Goal: Navigation & Orientation: Find specific page/section

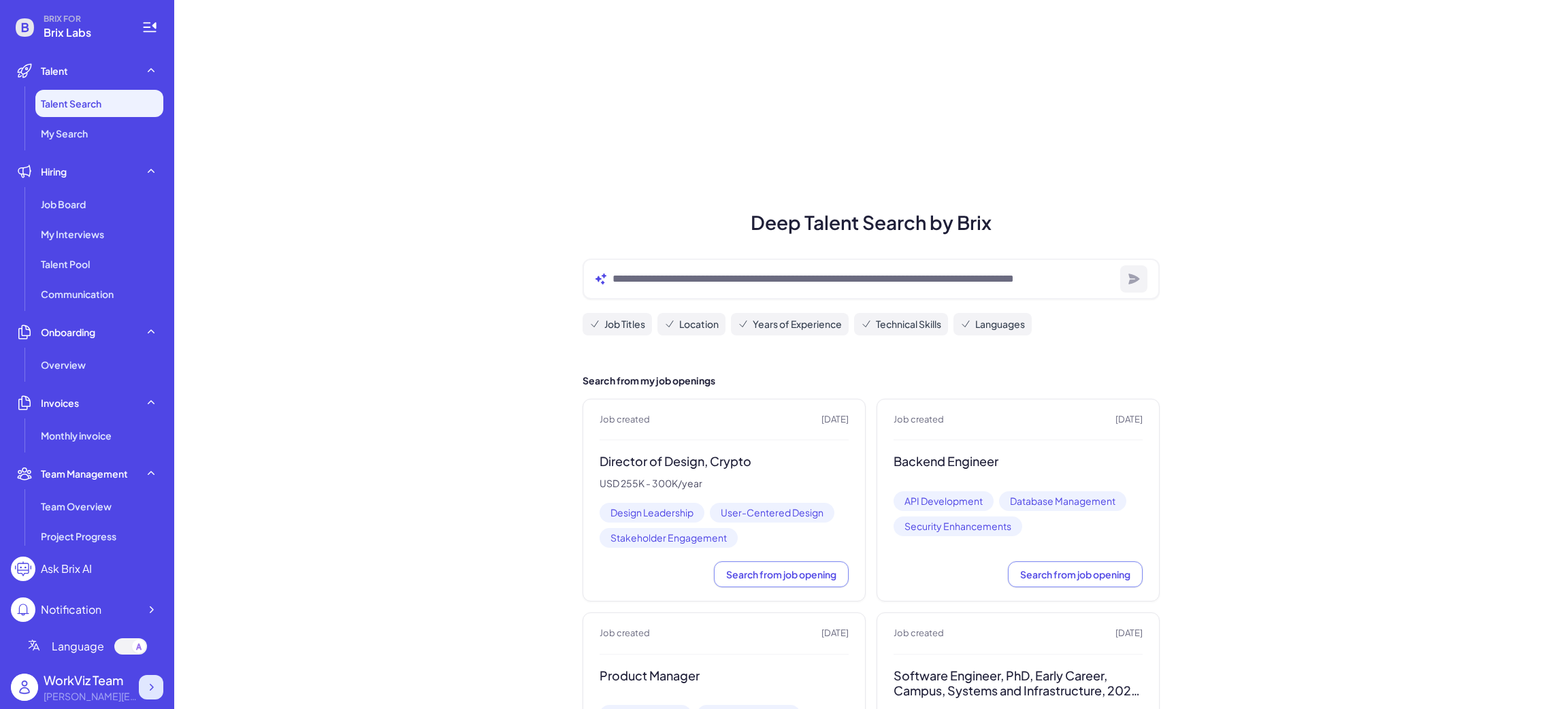
click at [156, 689] on icon at bounding box center [151, 688] width 14 height 14
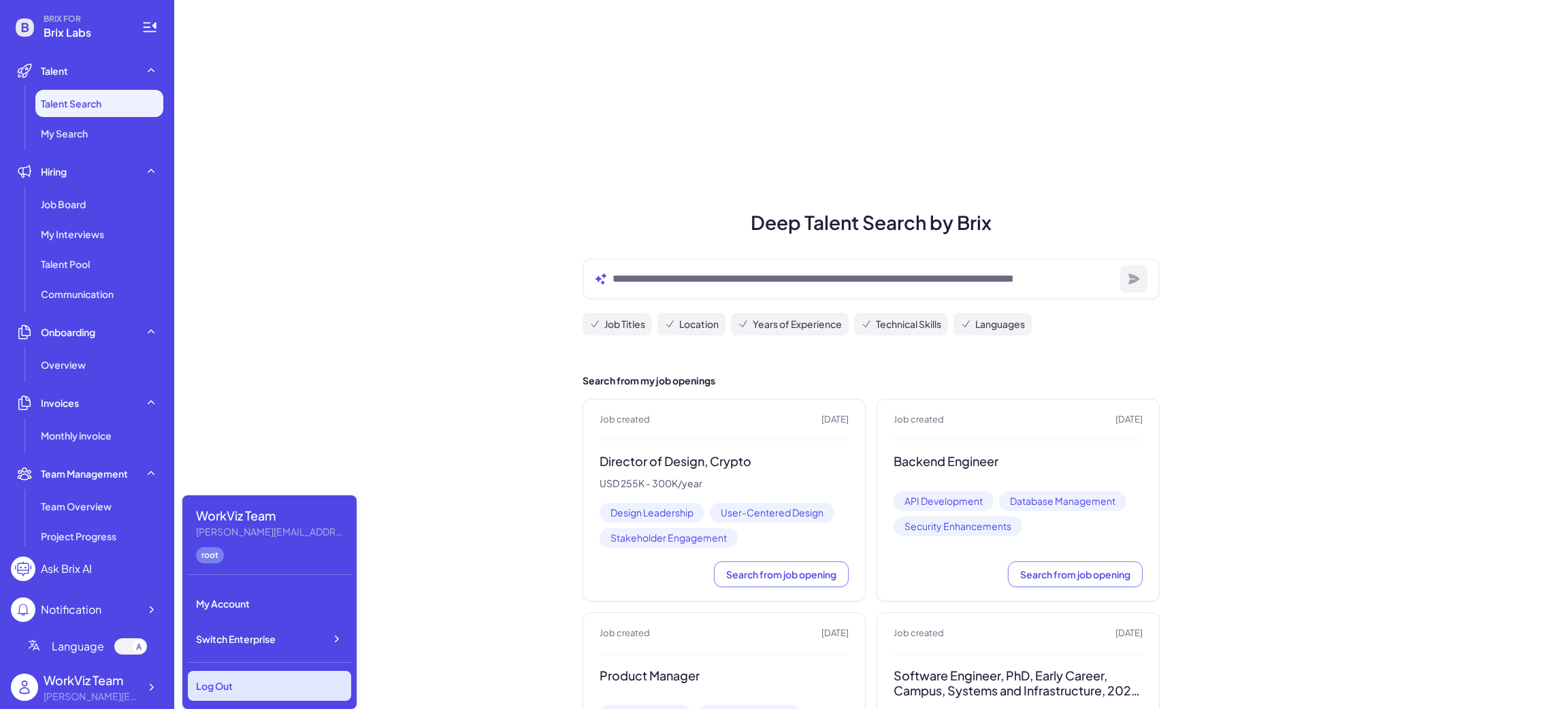
click at [271, 676] on div "Log Out" at bounding box center [269, 686] width 163 height 30
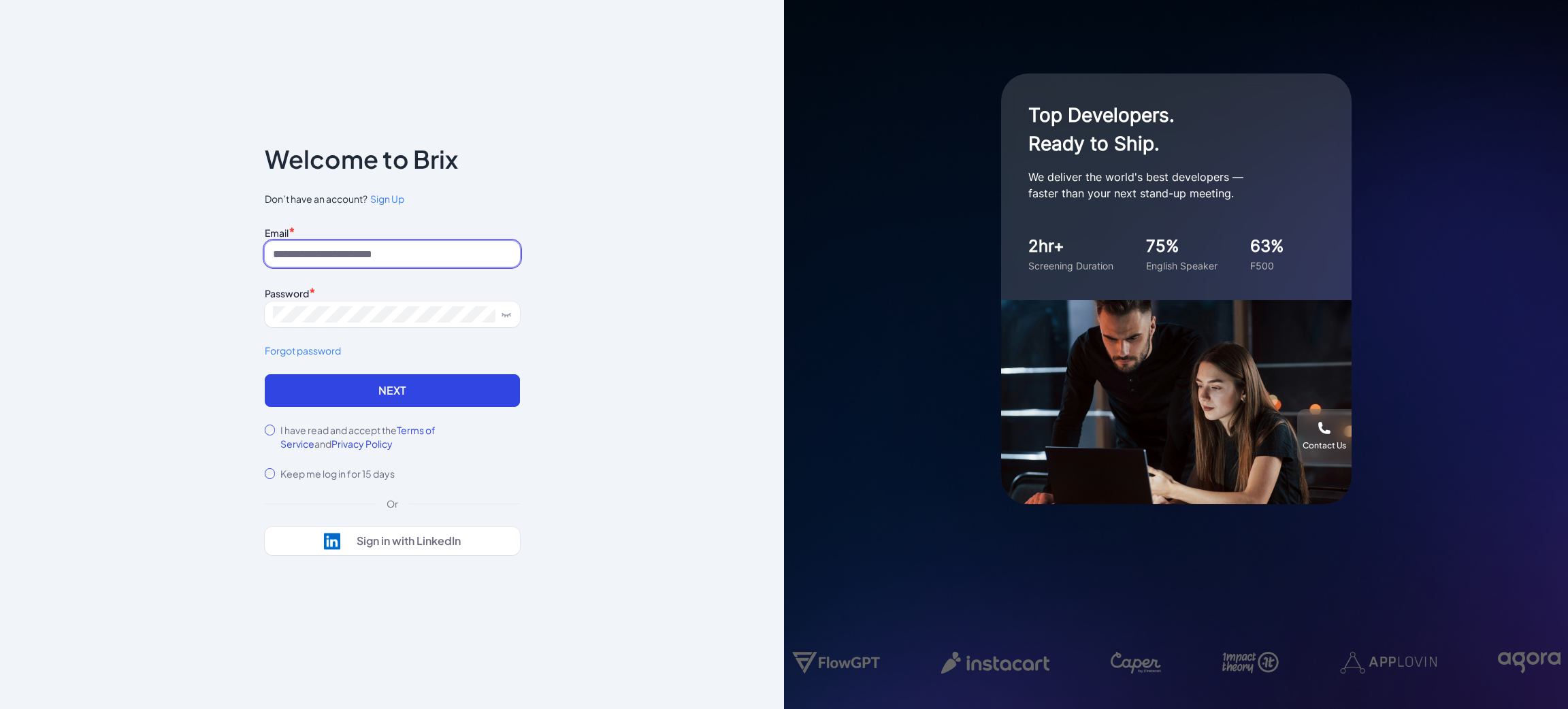
click at [358, 259] on input at bounding box center [392, 253] width 255 height 26
type input "**********"
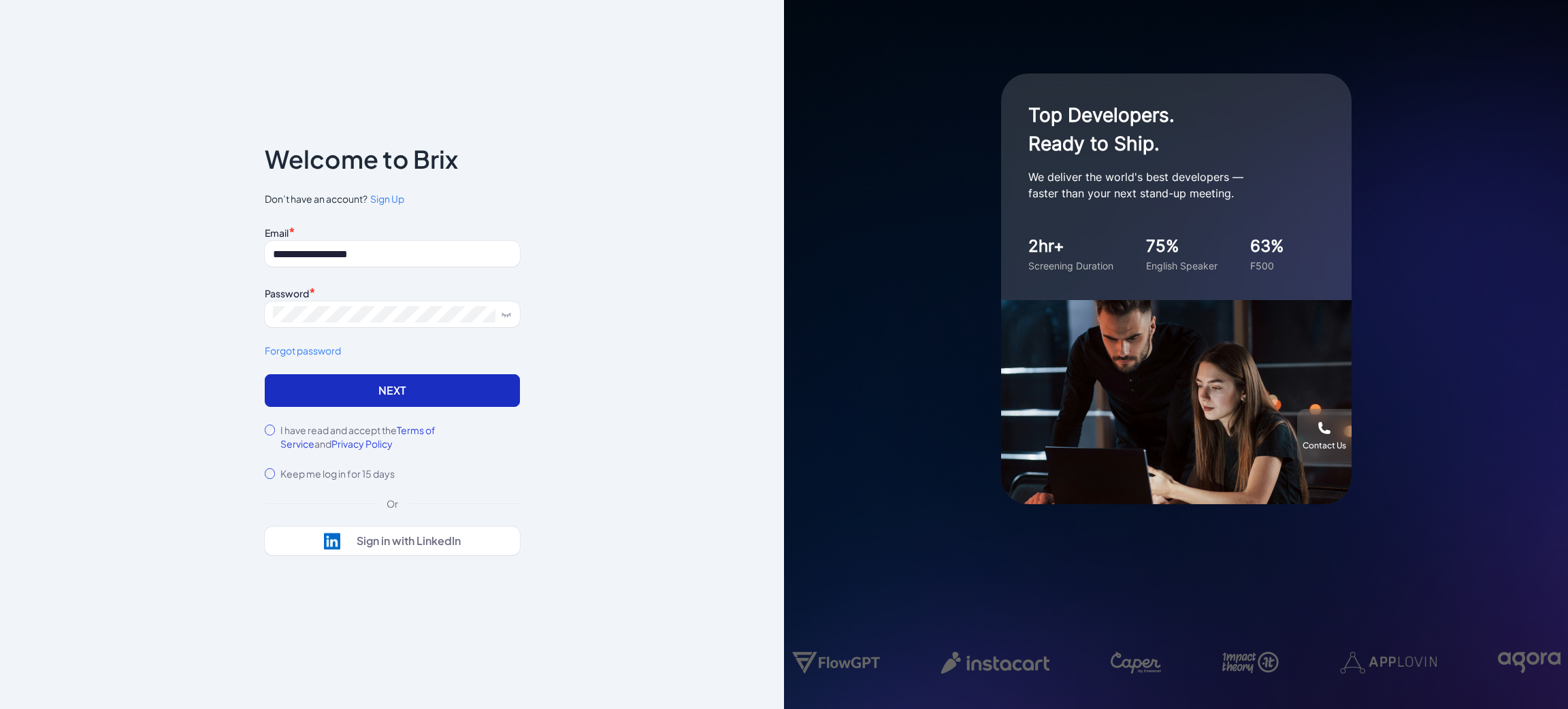
click at [333, 381] on button "Next" at bounding box center [392, 391] width 255 height 32
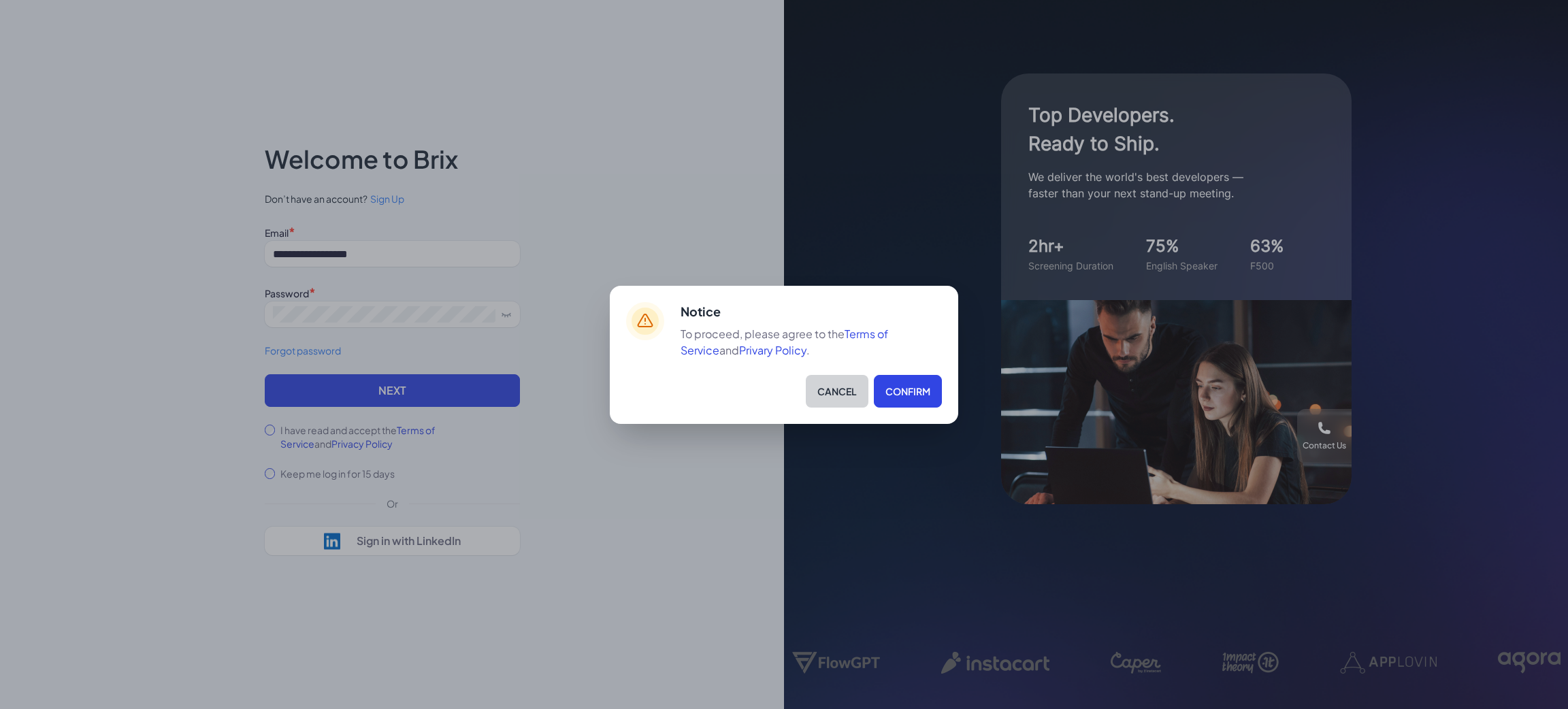
click at [826, 388] on button "Cancel" at bounding box center [837, 392] width 62 height 32
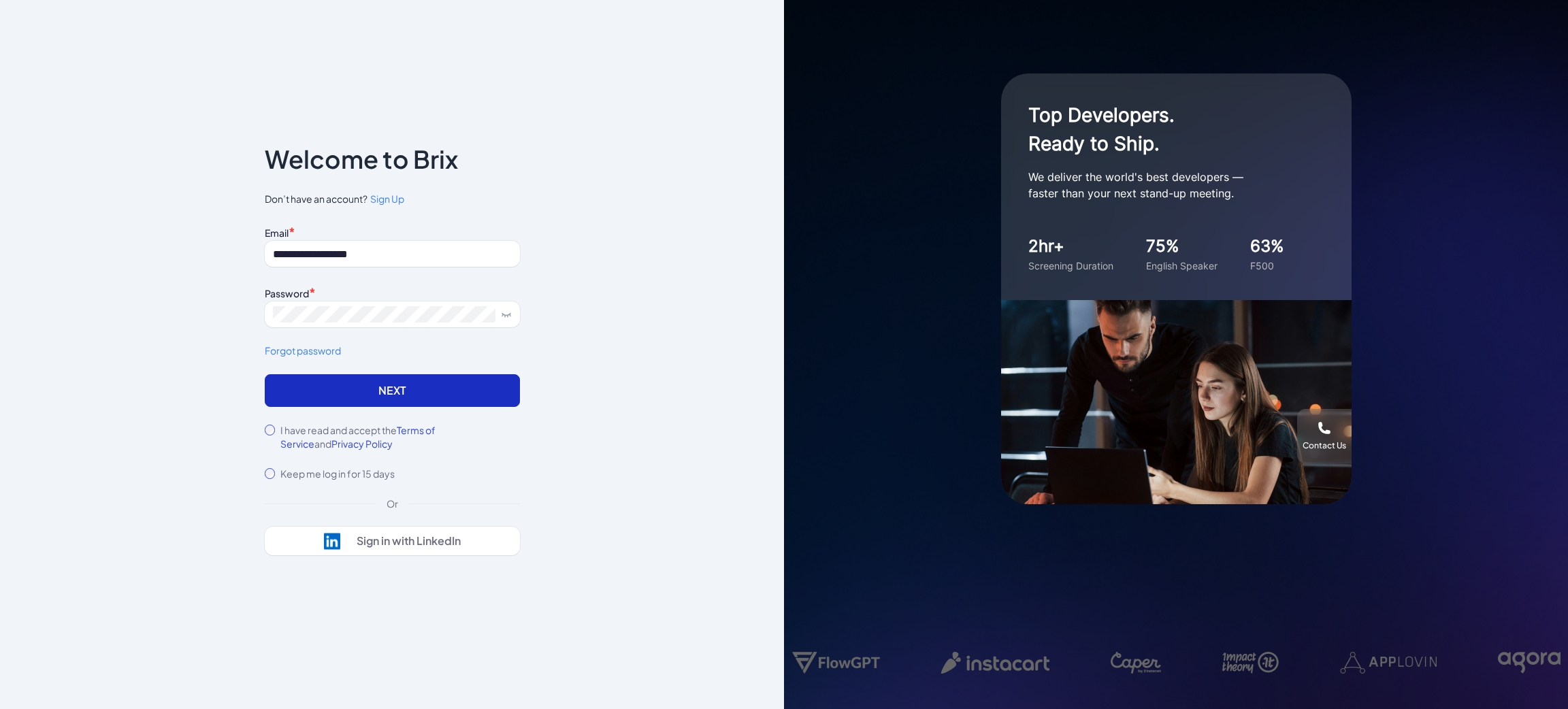
click at [342, 392] on button "Next" at bounding box center [392, 391] width 255 height 32
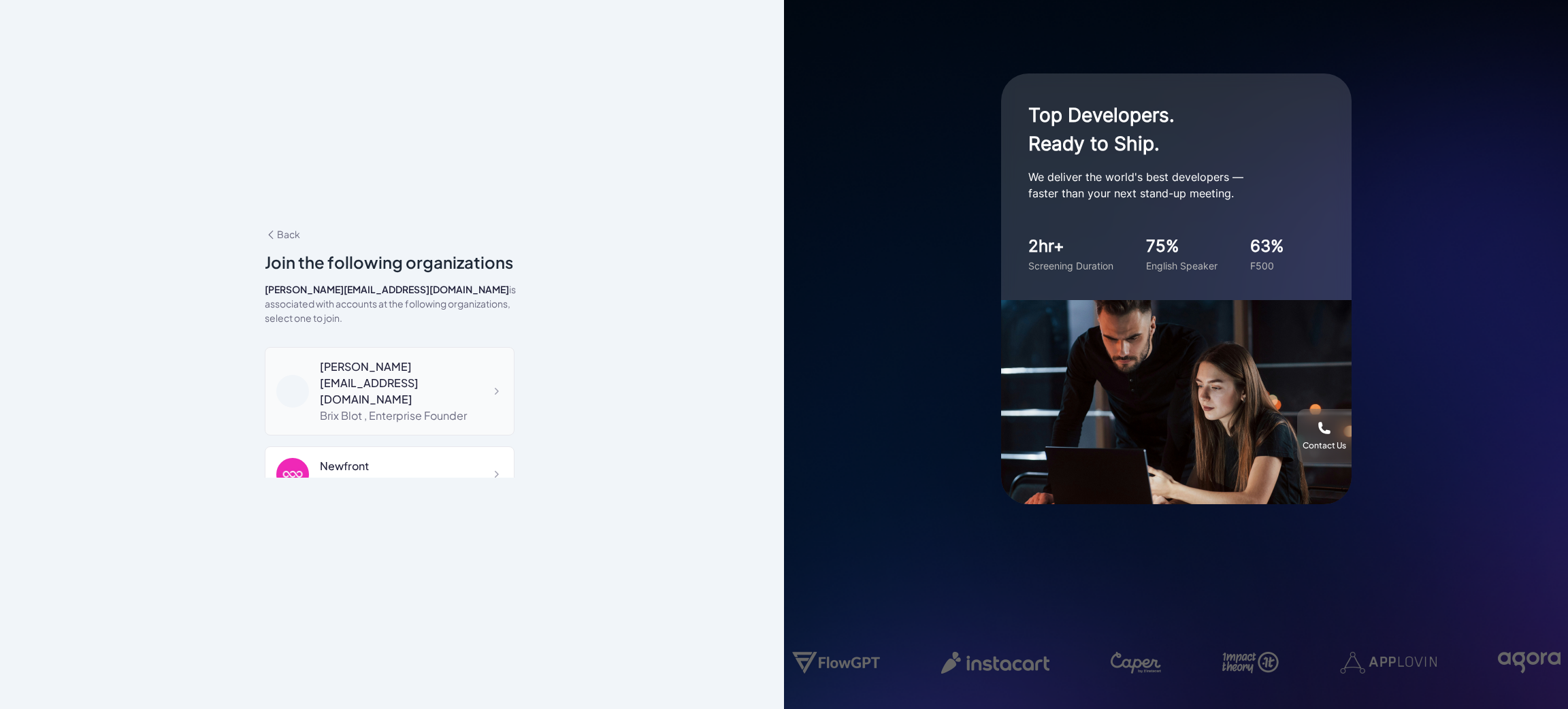
click at [370, 361] on div "blake@joinbrix.com" at bounding box center [411, 382] width 183 height 49
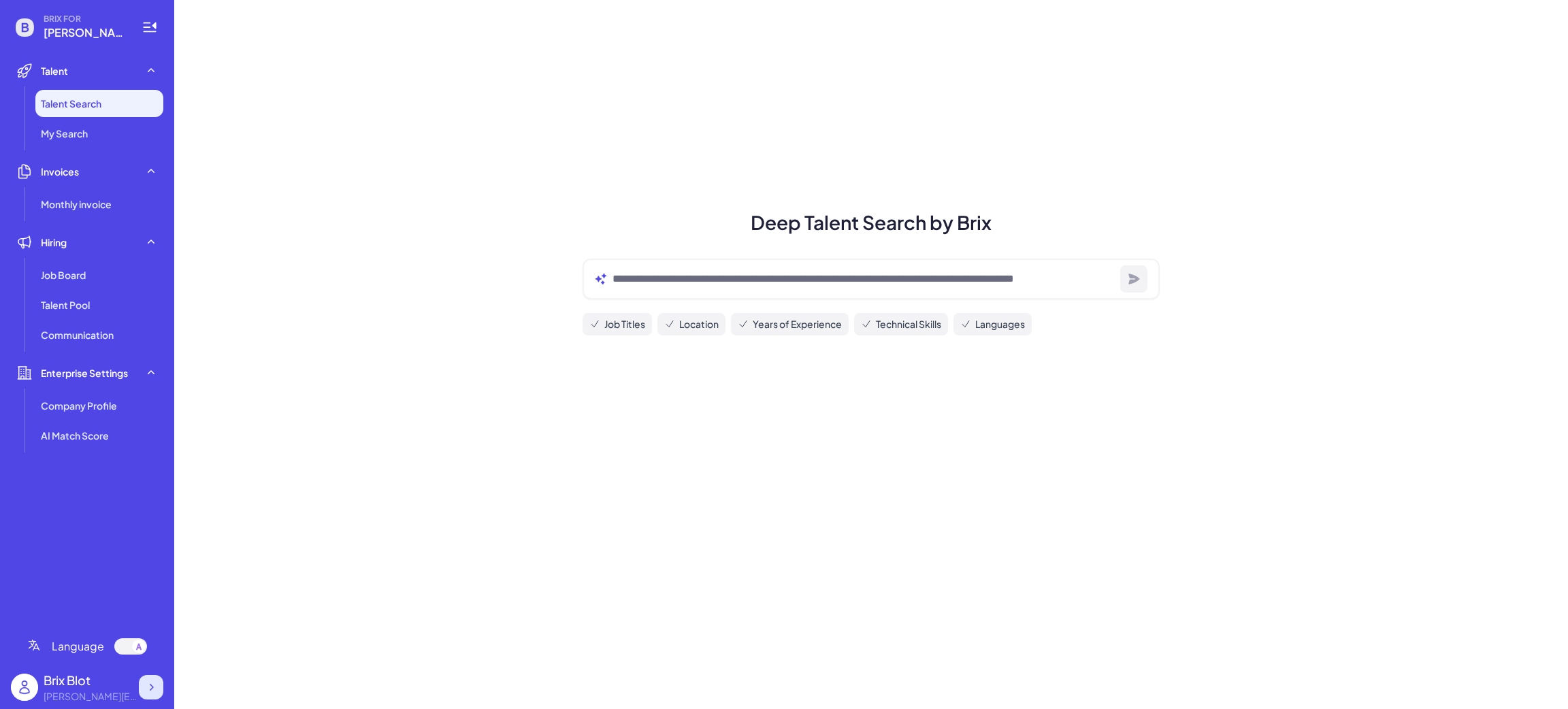
click at [154, 689] on icon at bounding box center [151, 688] width 14 height 14
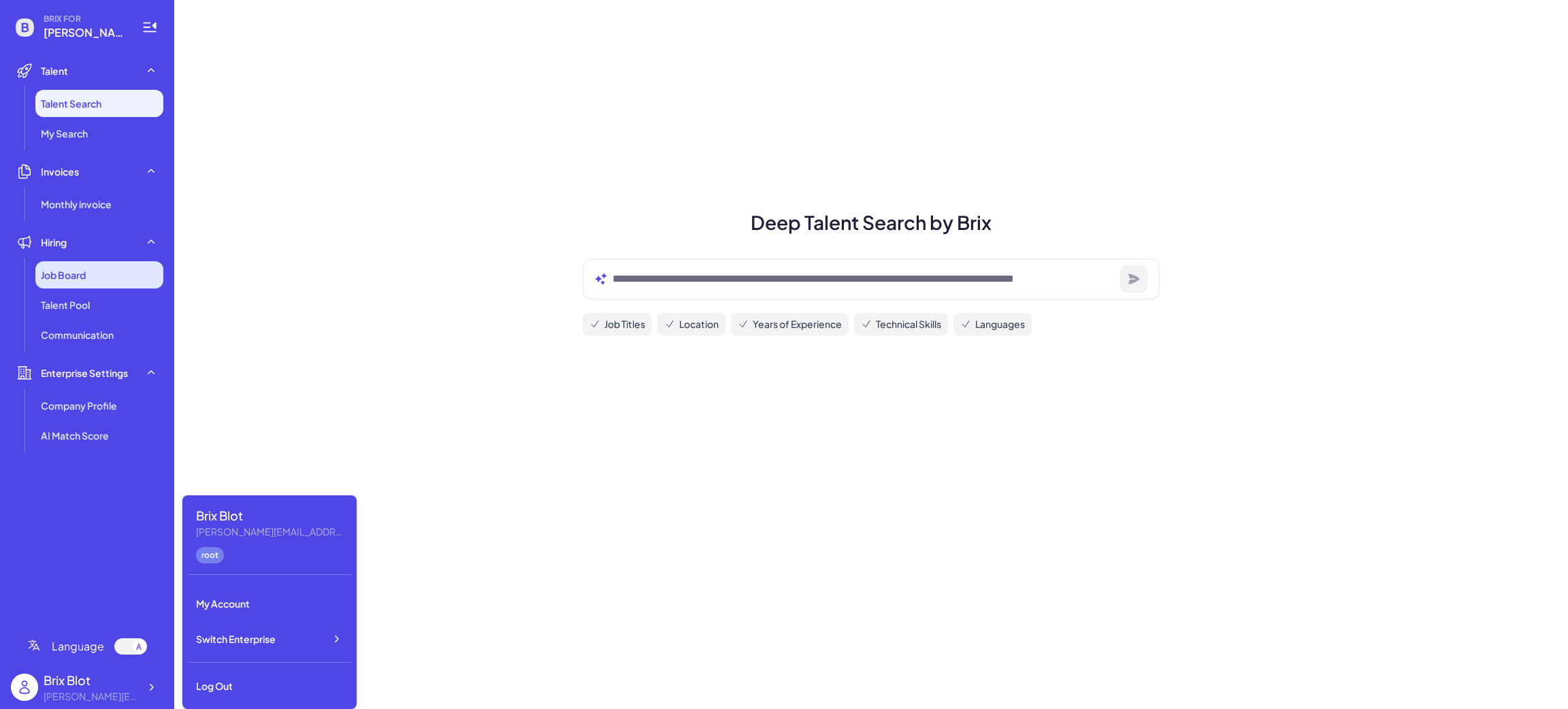
click at [102, 271] on div "Job Board" at bounding box center [99, 275] width 128 height 27
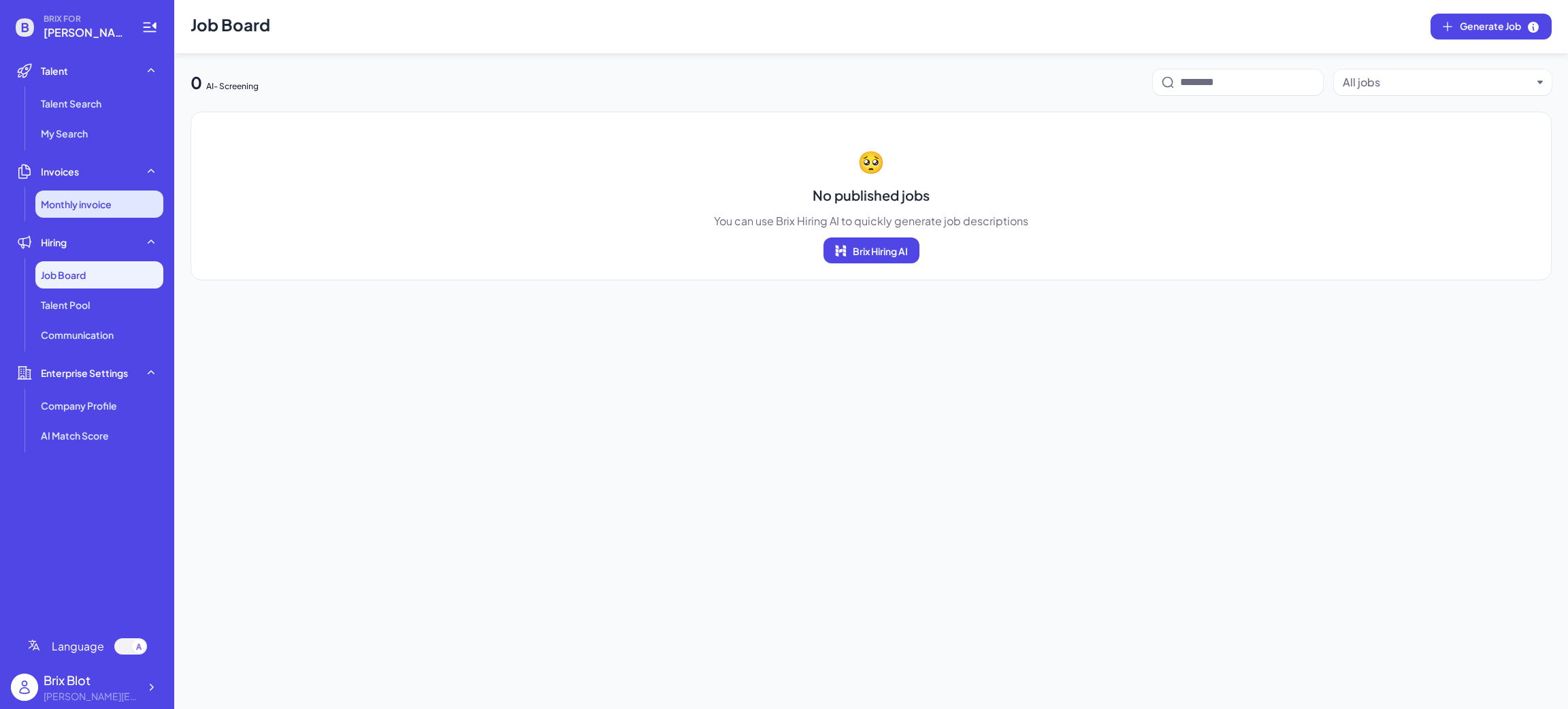
click at [96, 190] on li "Monthly invoice" at bounding box center [99, 204] width 128 height 27
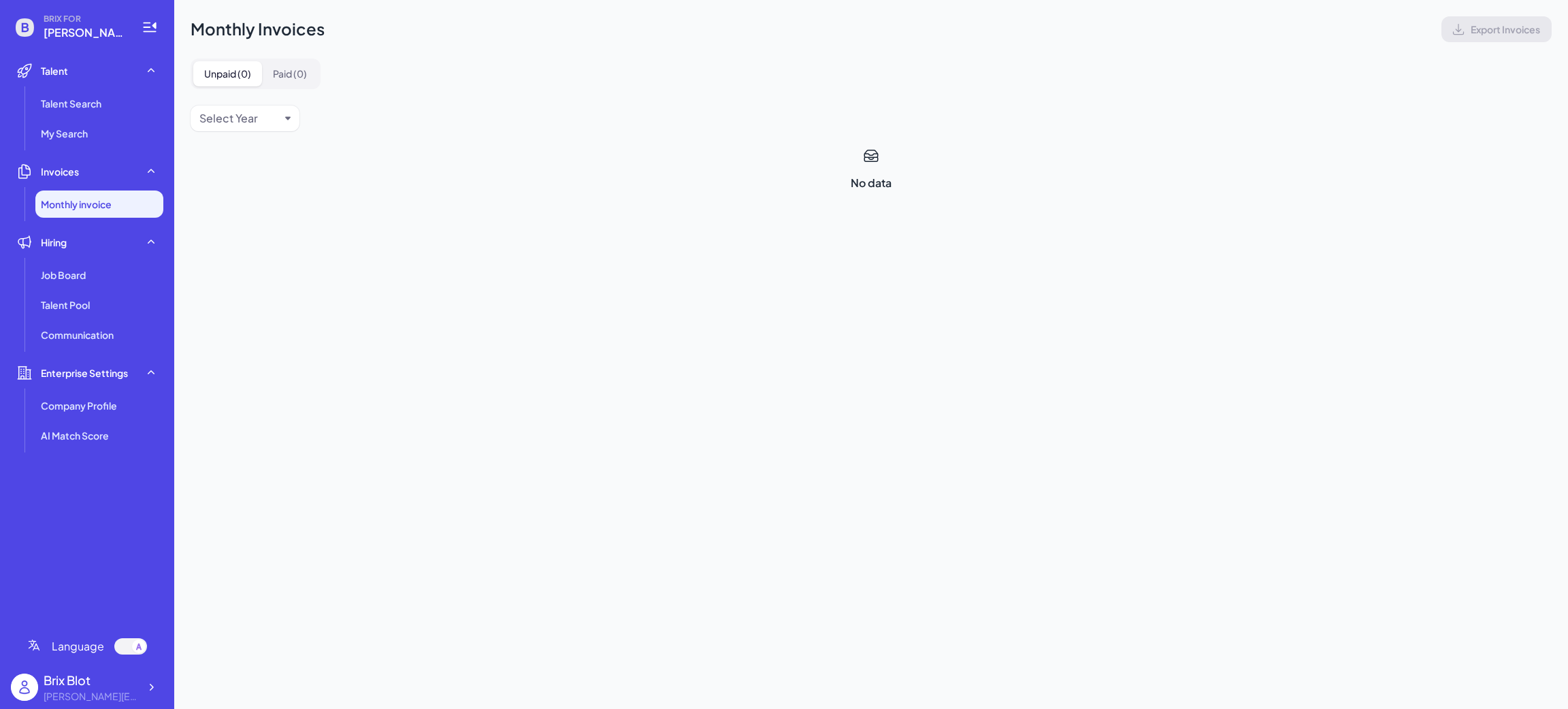
click at [63, 19] on span "BRIX FOR" at bounding box center [84, 19] width 82 height 11
click at [34, 69] on div "Talent" at bounding box center [87, 71] width 153 height 27
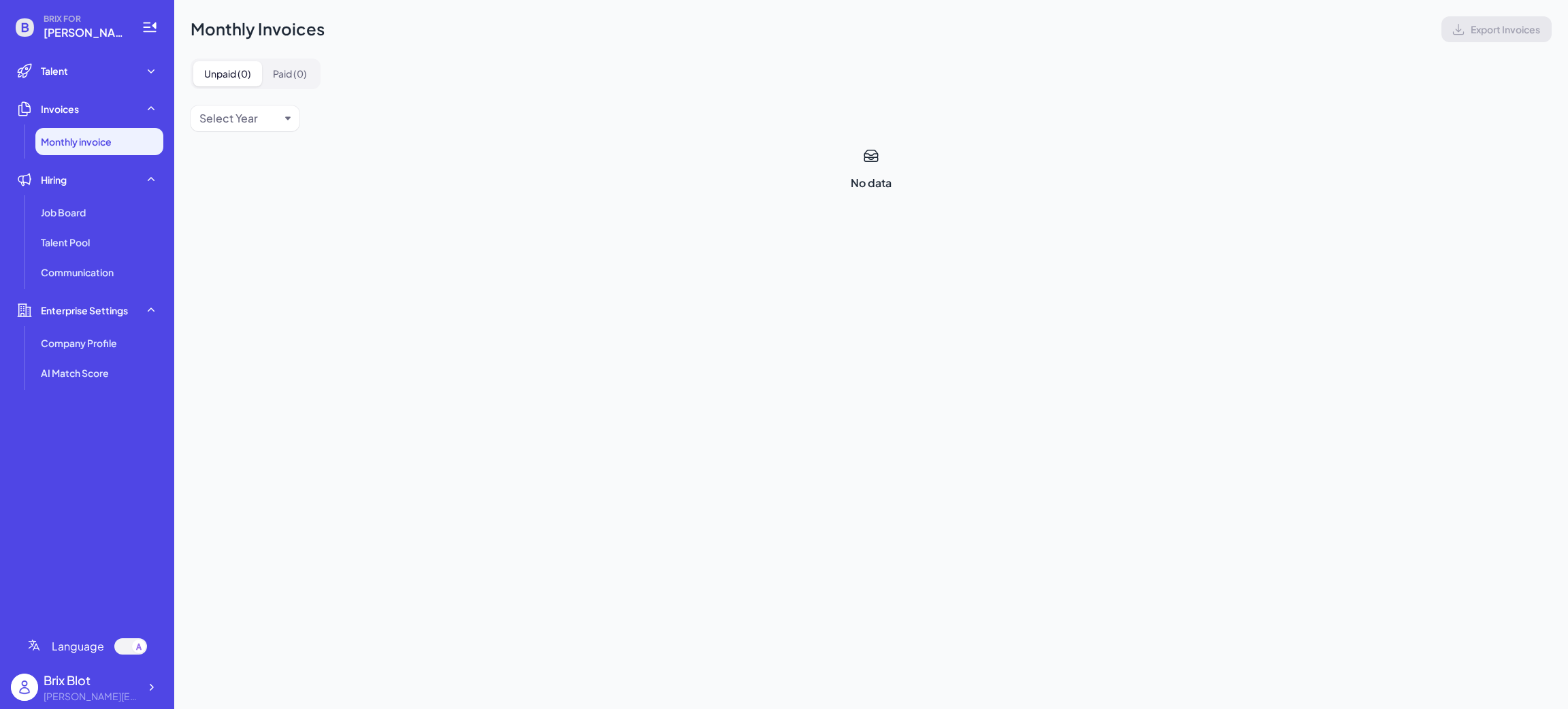
click at [34, 34] on icon at bounding box center [25, 27] width 27 height 27
click at [24, 31] on icon at bounding box center [26, 27] width 7 height 9
click at [84, 204] on div "Job Board" at bounding box center [99, 212] width 128 height 27
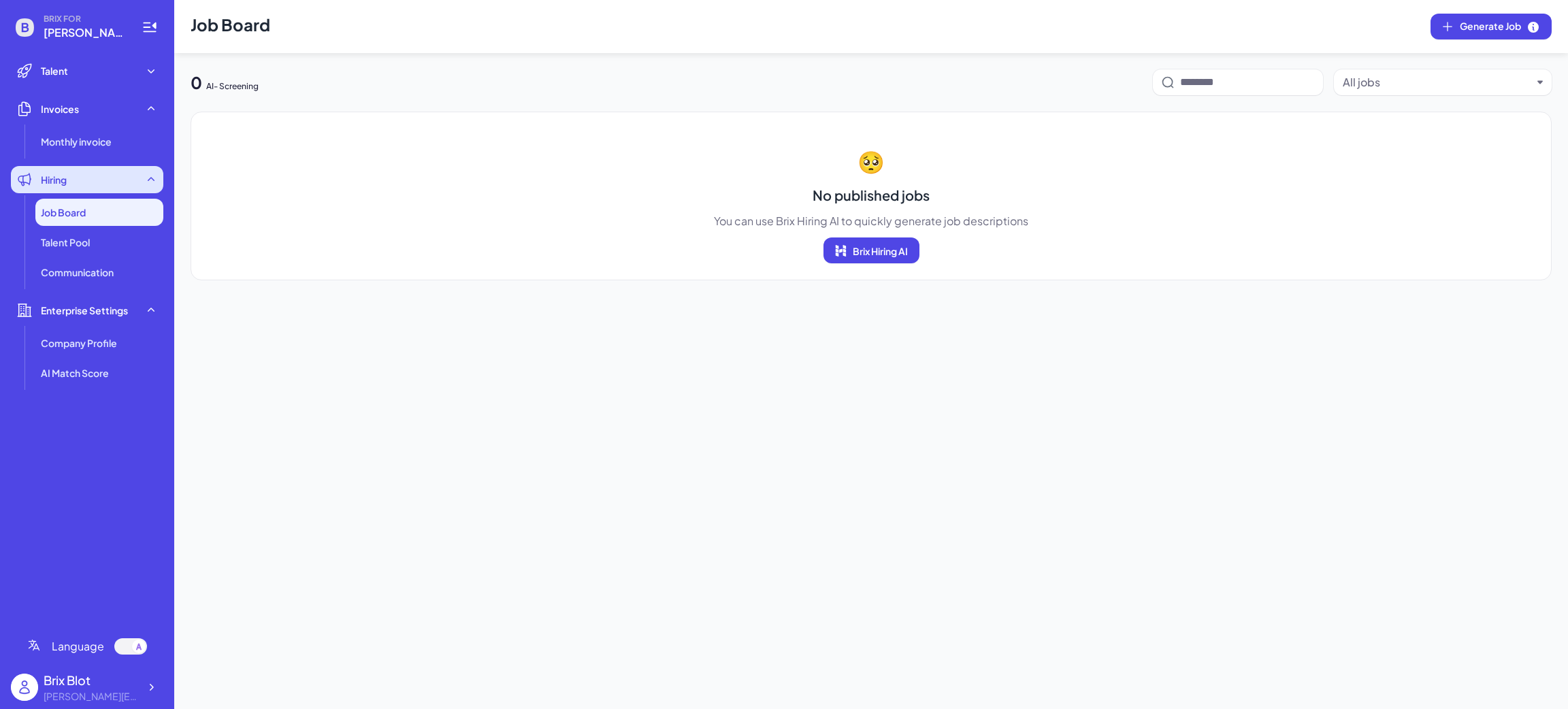
click at [67, 182] on span "Hiring" at bounding box center [54, 180] width 26 height 14
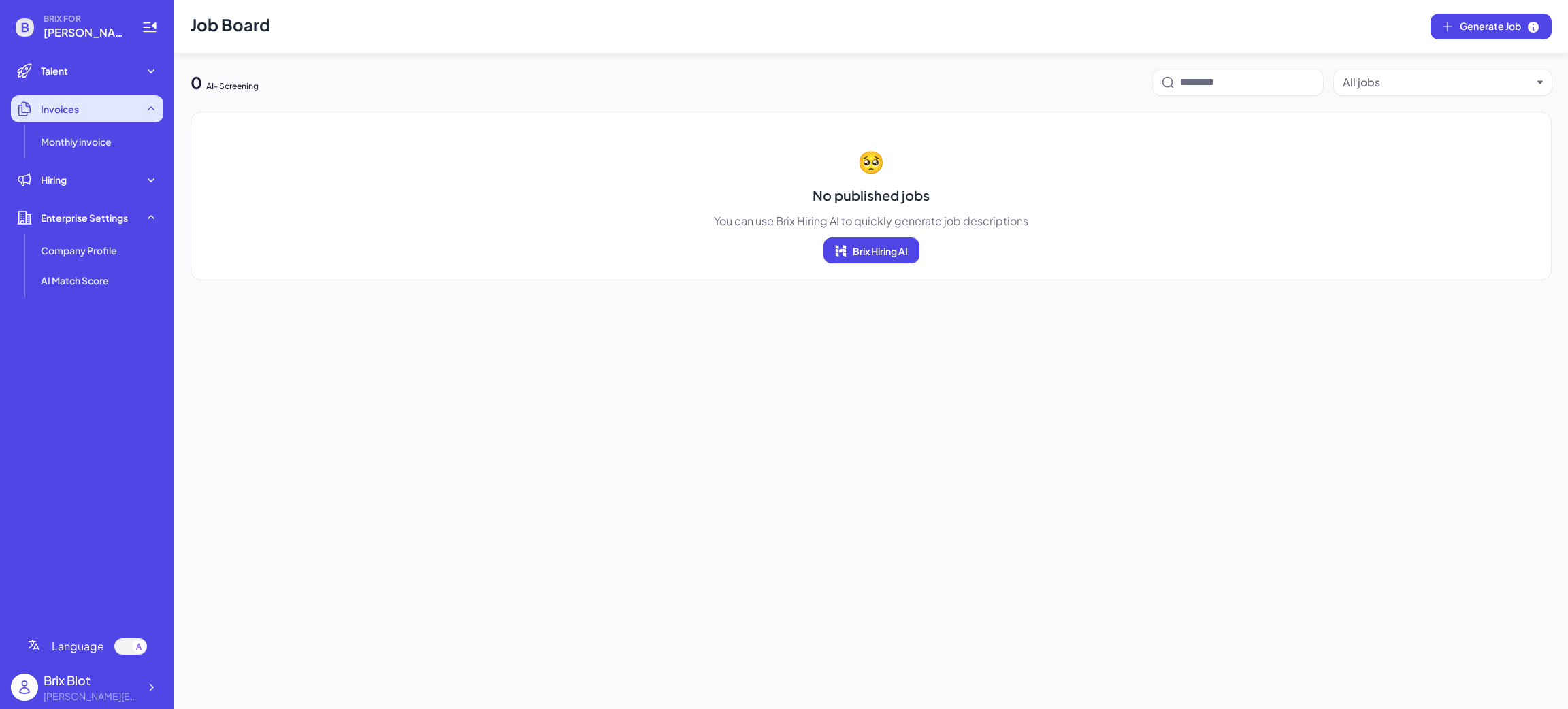
click at [64, 102] on span "Invoices" at bounding box center [60, 109] width 38 height 14
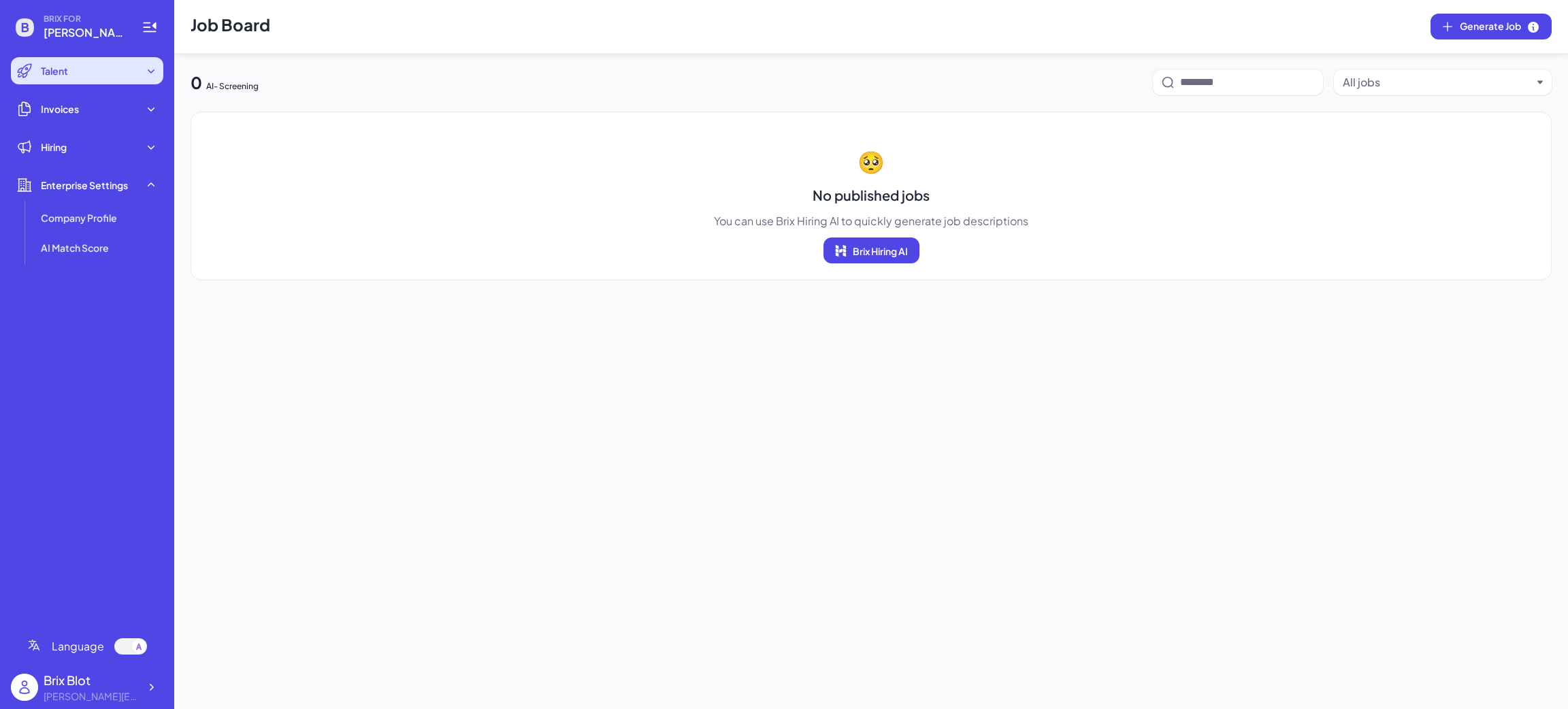
click at [79, 71] on div "Talent" at bounding box center [87, 71] width 153 height 27
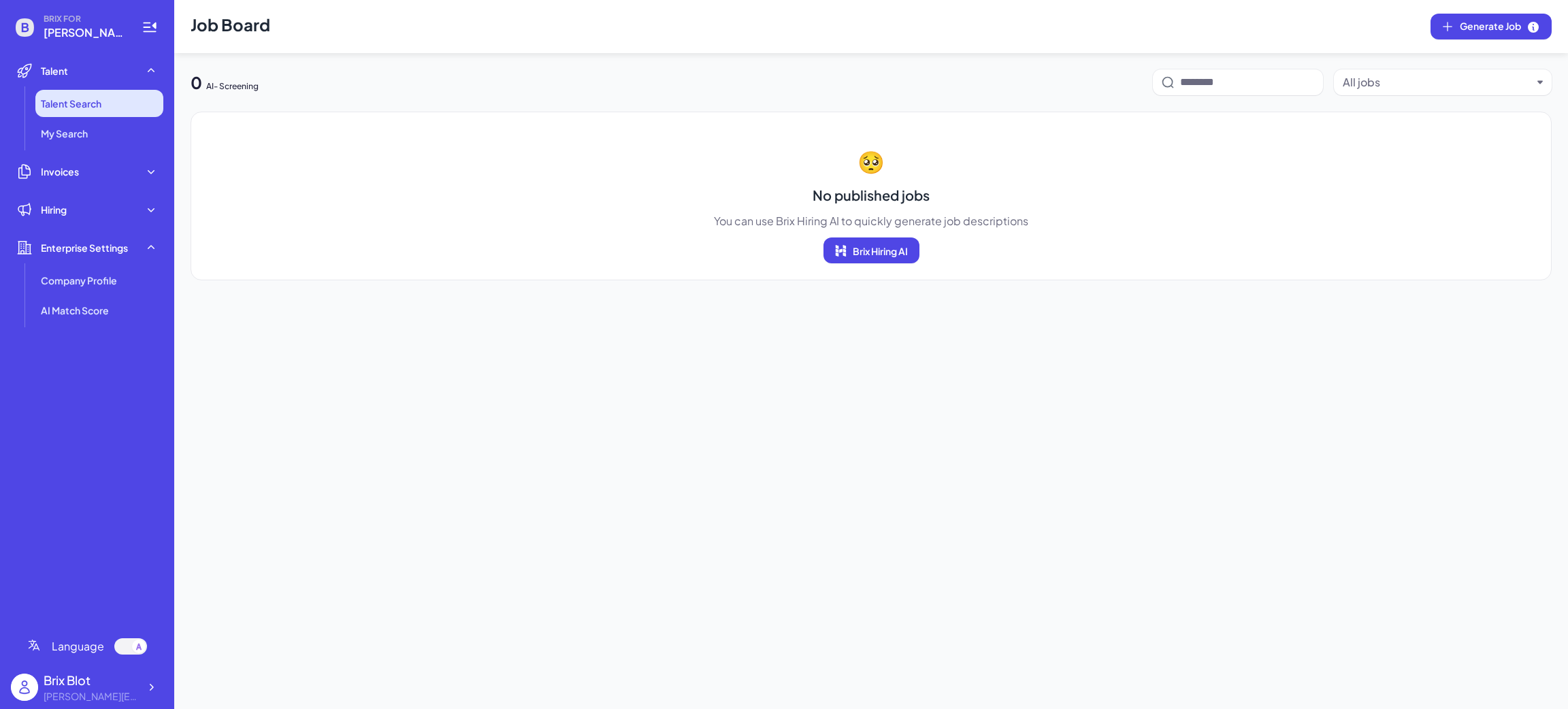
click at [140, 103] on li "Talent Search" at bounding box center [99, 103] width 128 height 27
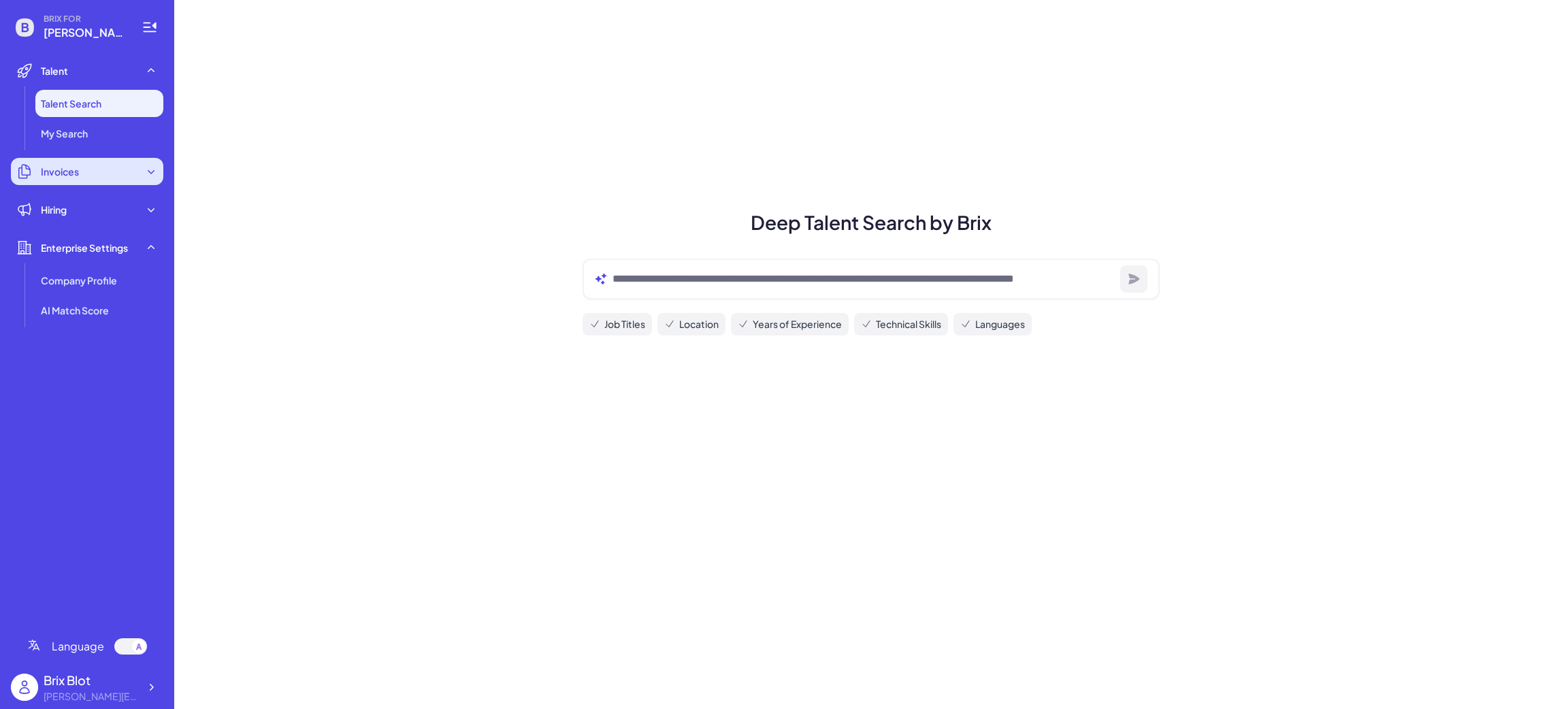
click at [136, 171] on div "Invoices" at bounding box center [87, 171] width 153 height 27
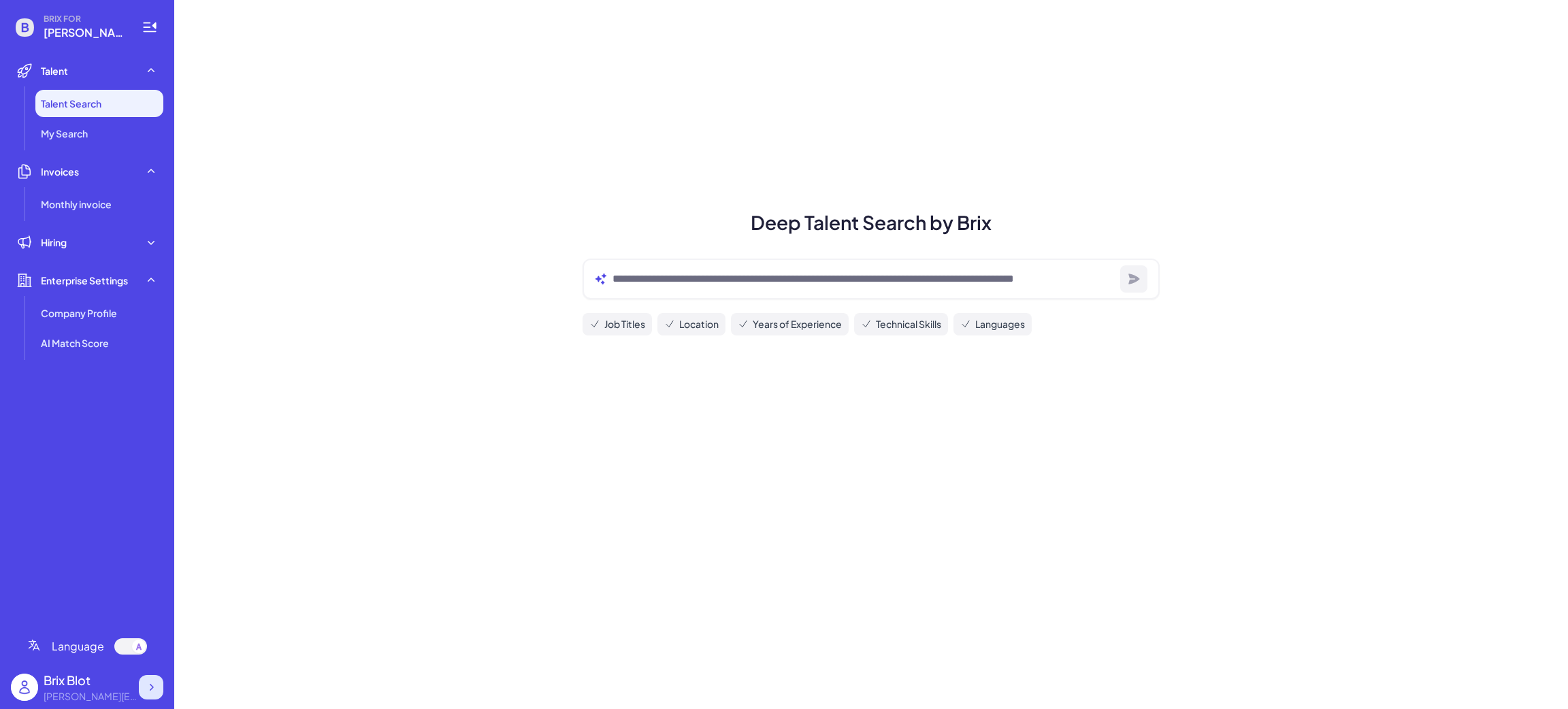
click at [159, 685] on div at bounding box center [151, 687] width 25 height 25
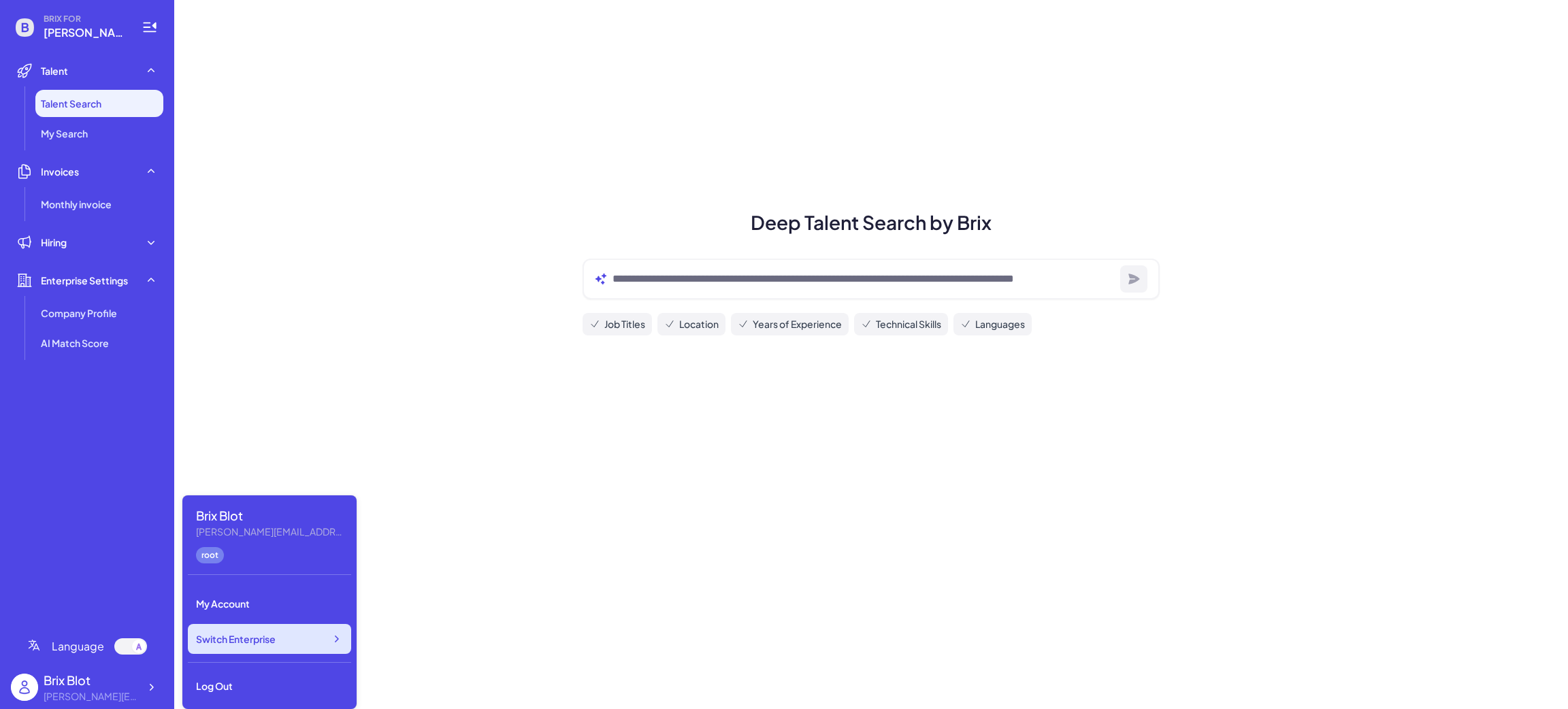
click at [287, 639] on div "Switch Enterprise" at bounding box center [269, 639] width 163 height 30
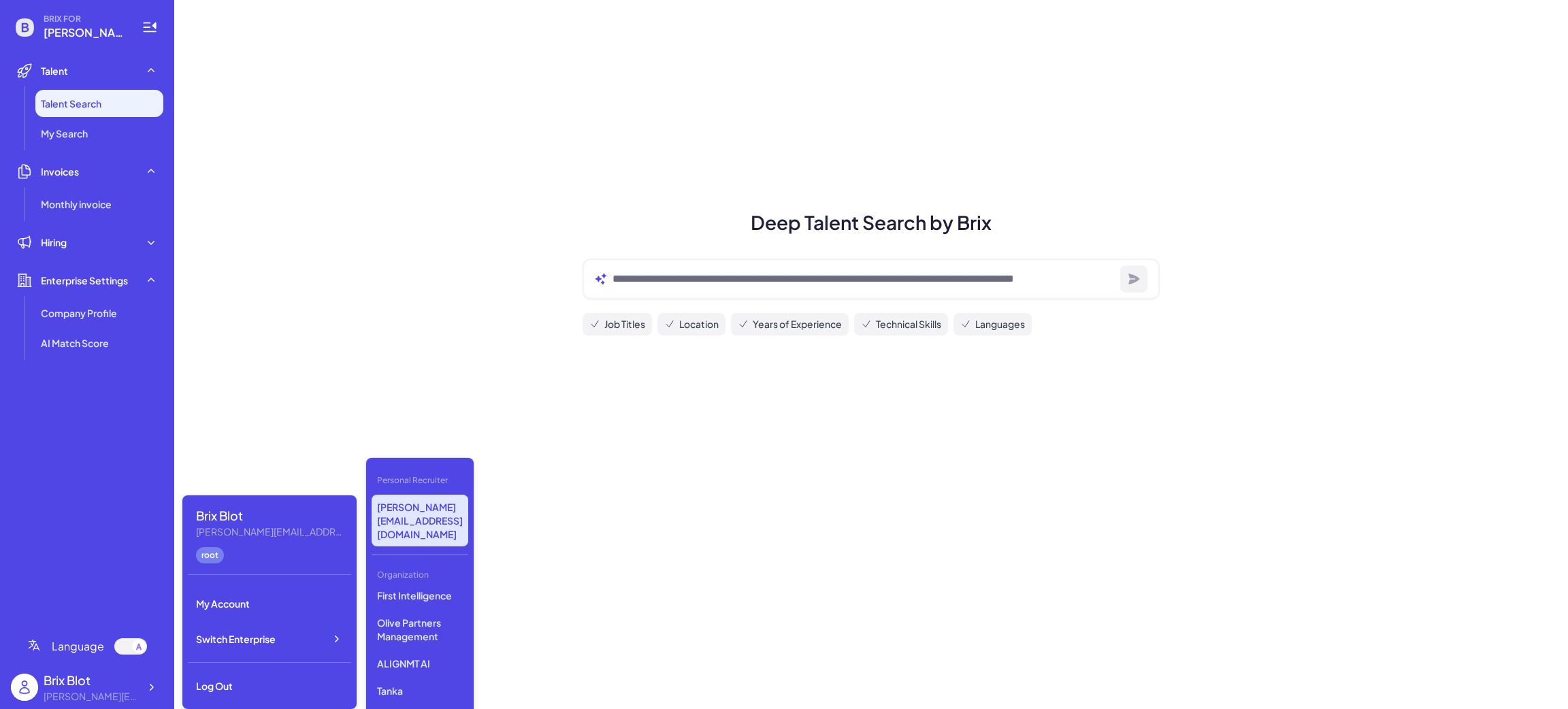
scroll to position [364, 0]
click at [390, 620] on p "Tanka" at bounding box center [420, 632] width 96 height 25
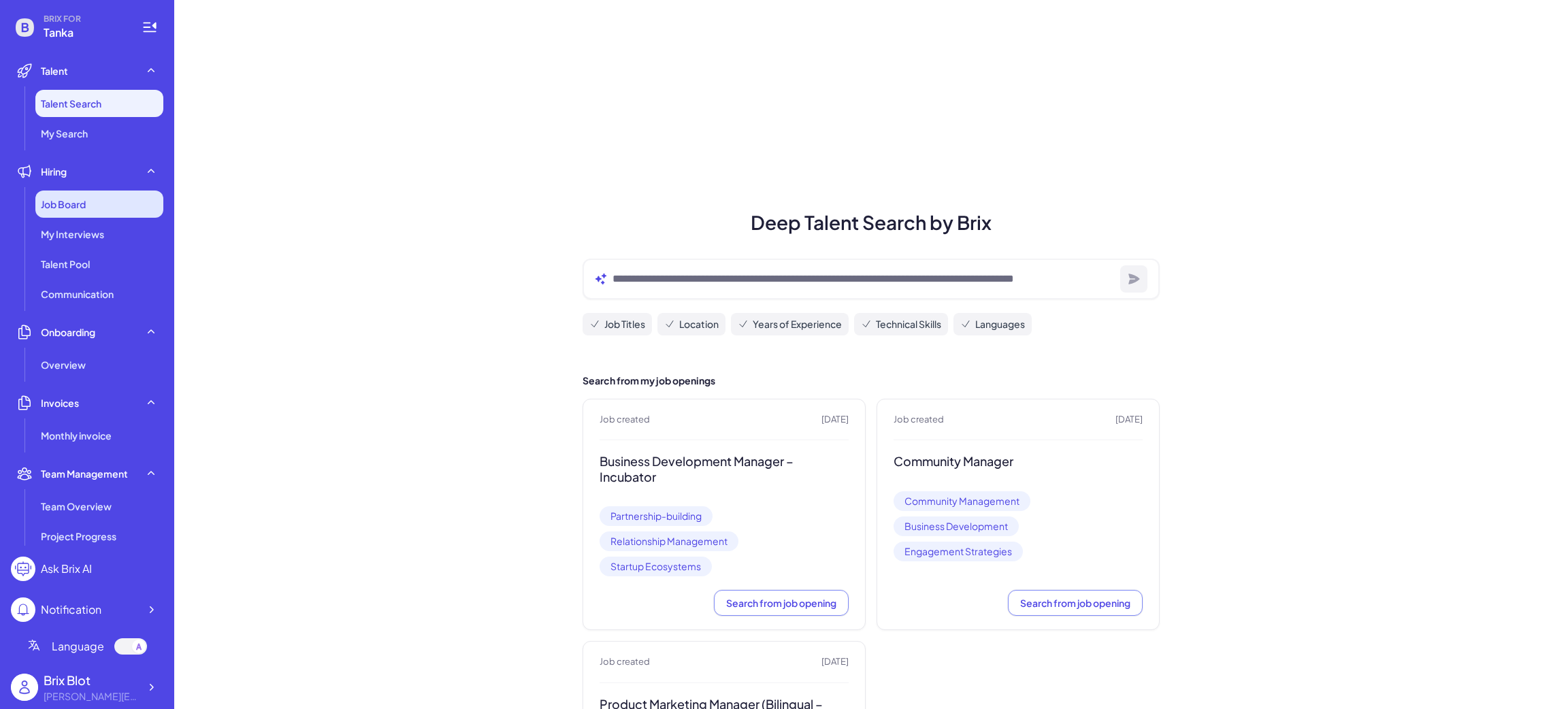
click at [102, 211] on div "Job Board" at bounding box center [99, 204] width 128 height 27
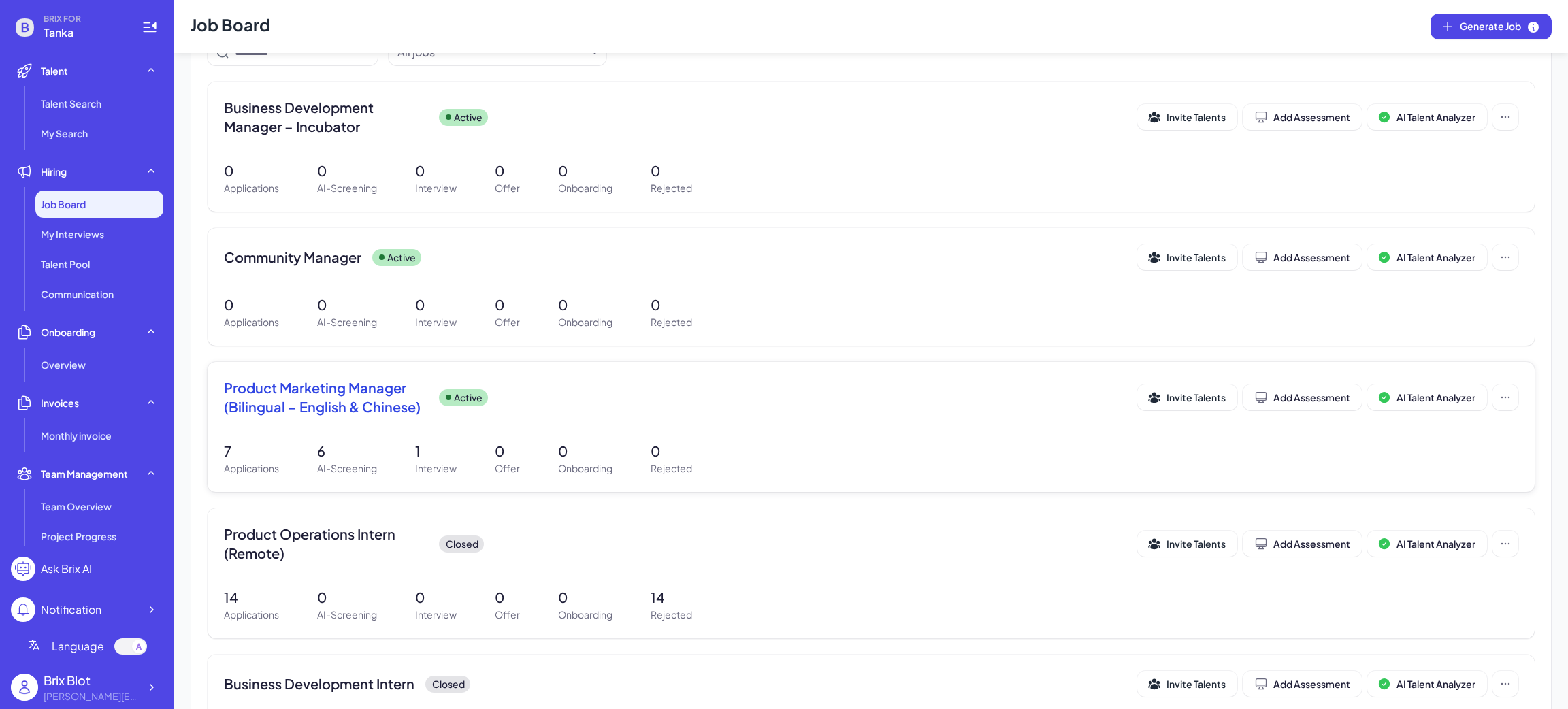
scroll to position [102, 0]
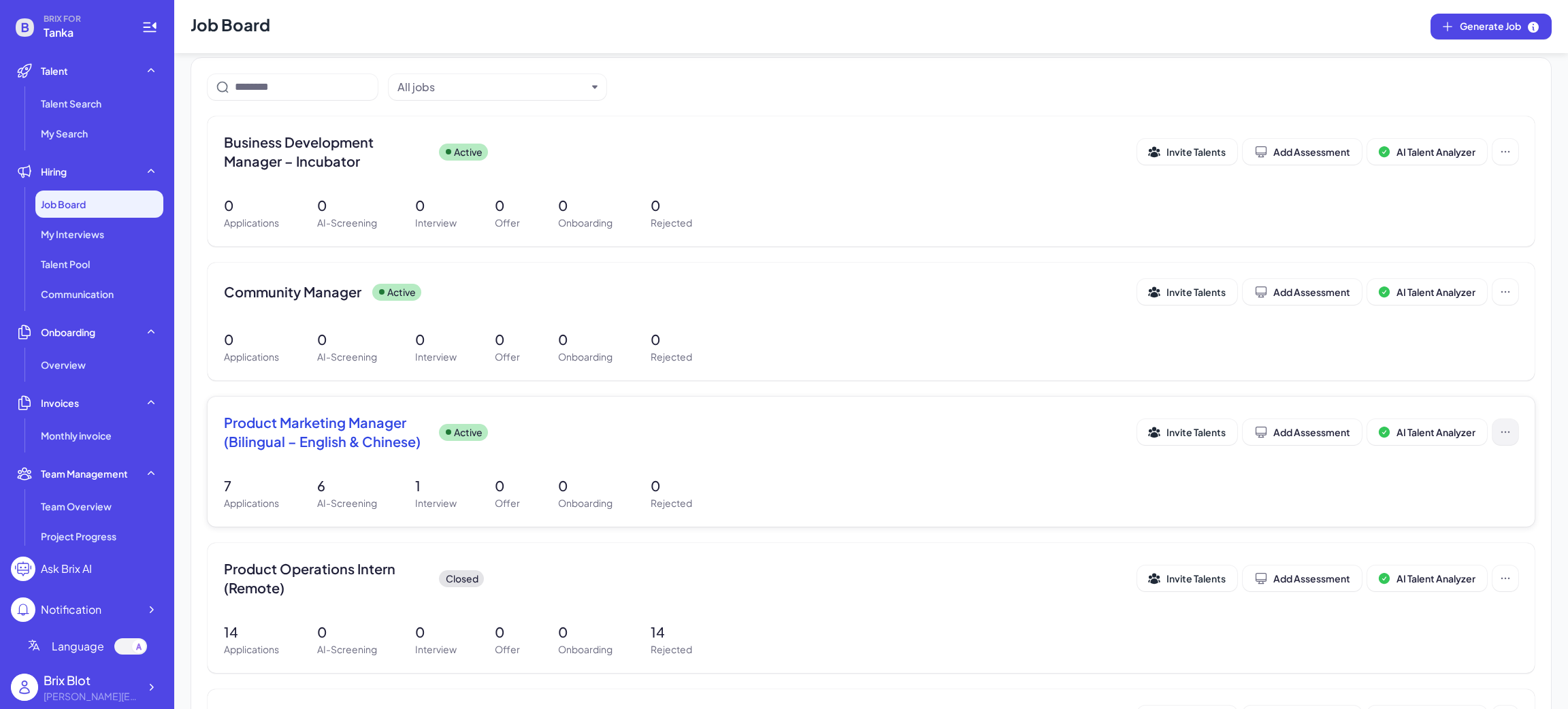
click at [1499, 428] on icon at bounding box center [1506, 433] width 14 height 14
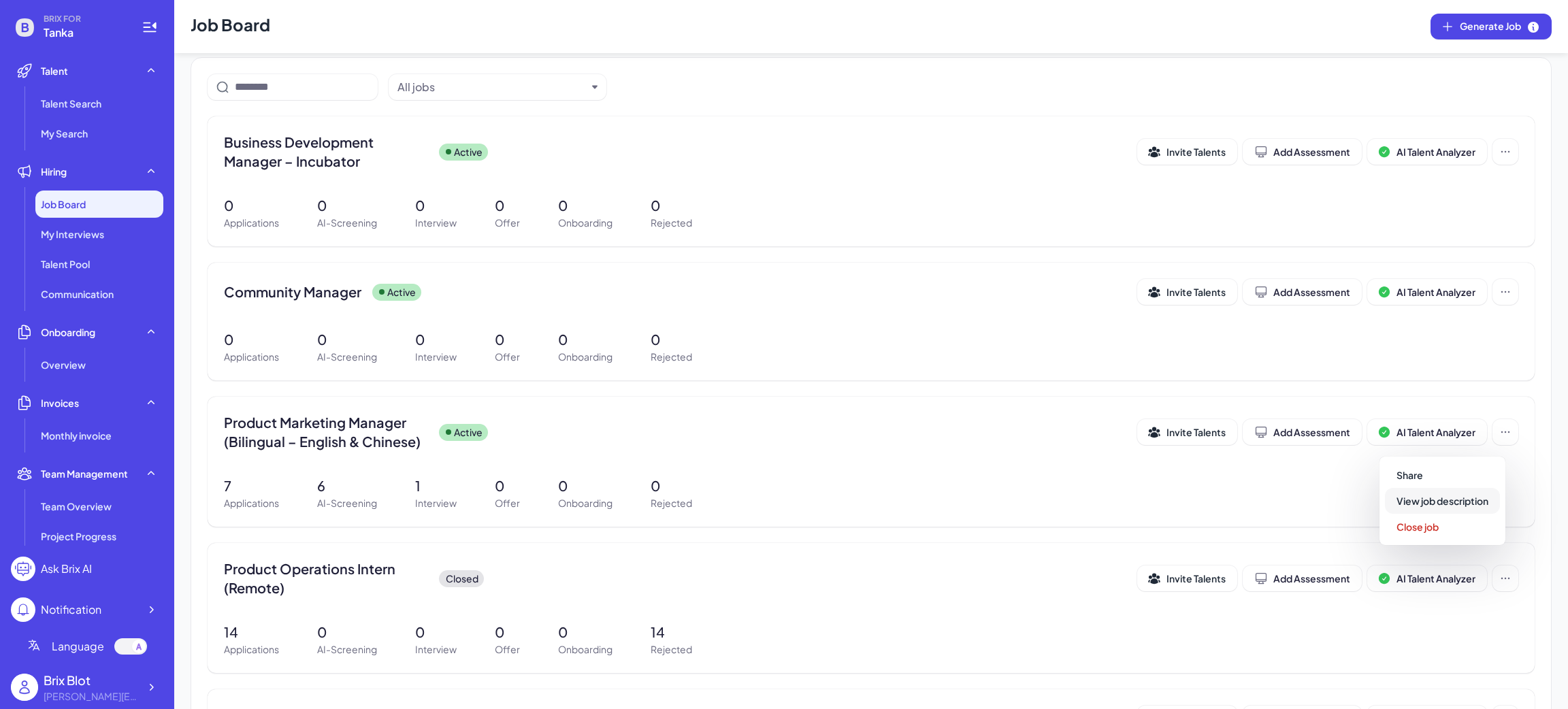
click at [1477, 495] on span "View job description" at bounding box center [1443, 501] width 92 height 12
